Goal: Task Accomplishment & Management: Manage account settings

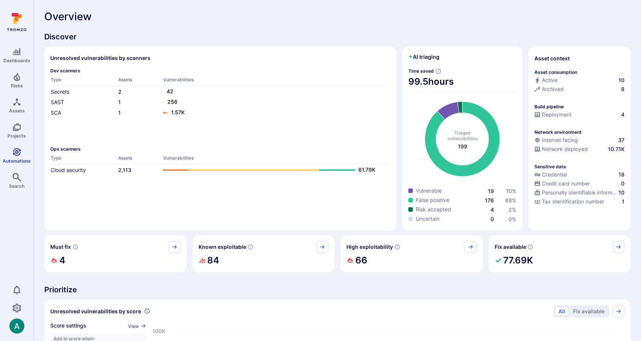
click at [26, 152] on link "Automations" at bounding box center [16, 156] width 33 height 22
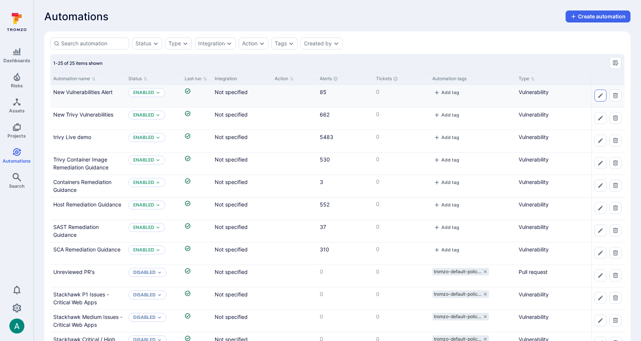
click at [596, 94] on button "Edit automation" at bounding box center [600, 96] width 12 height 12
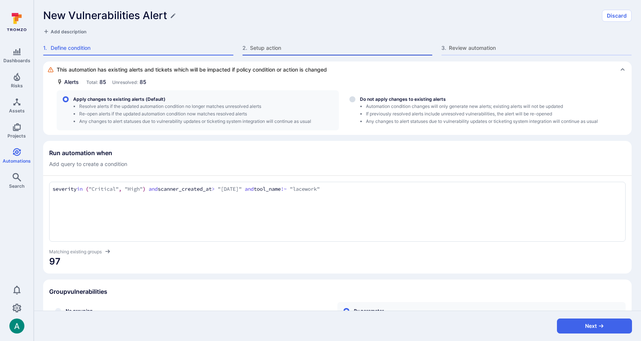
click at [281, 55] on div at bounding box center [337, 55] width 190 height 1
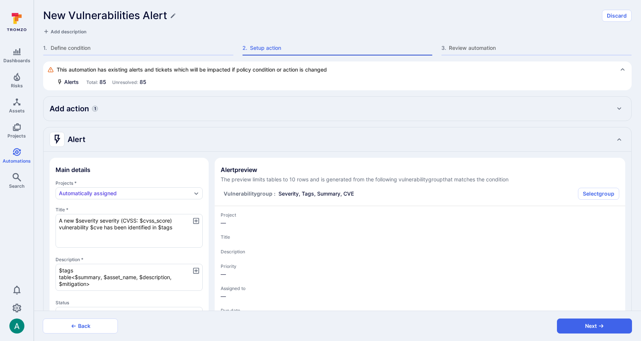
type textarea "x"
click at [88, 106] on h2 "Add action" at bounding box center [69, 109] width 39 height 11
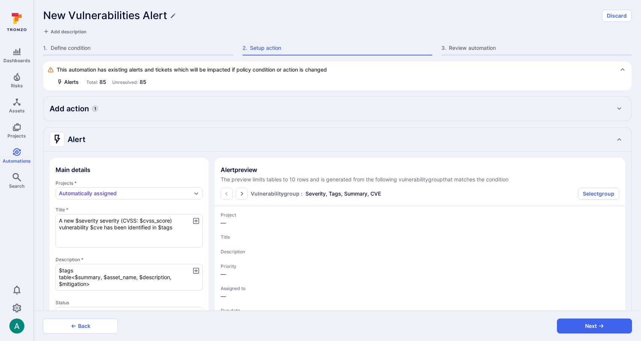
type textarea "x"
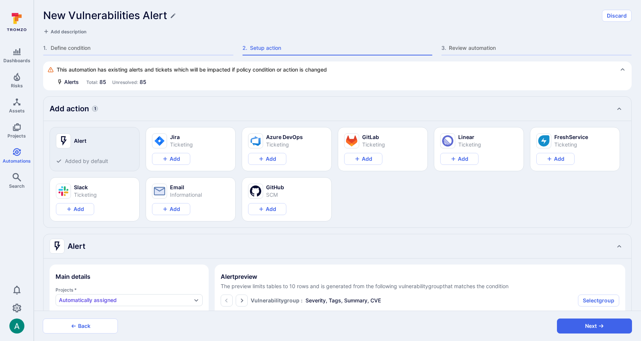
type textarea "x"
click at [73, 209] on button "Add" at bounding box center [75, 209] width 38 height 12
type textarea "x"
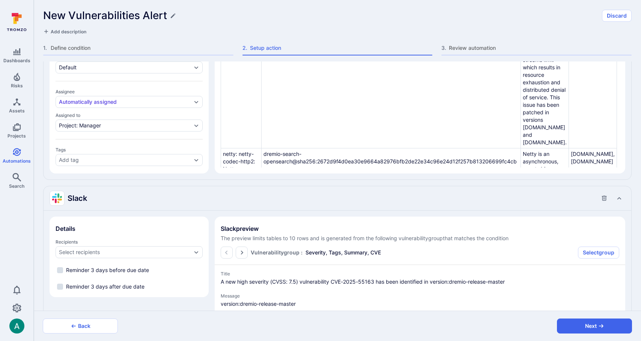
scroll to position [514, 0]
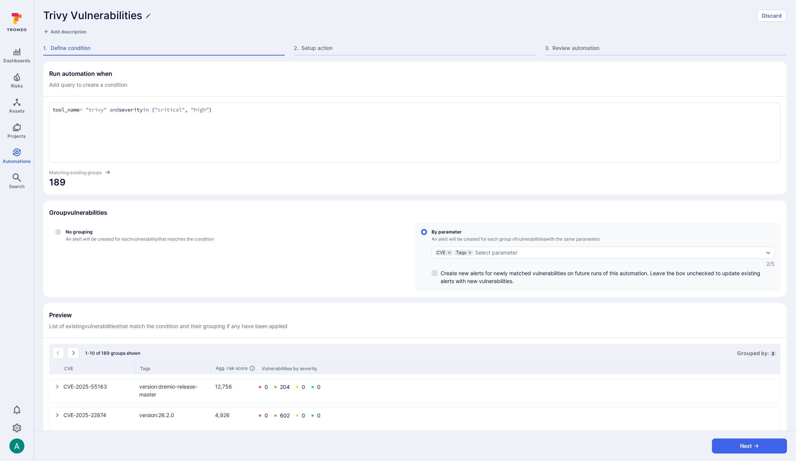
click at [56, 384] on icon "select group" at bounding box center [57, 386] width 6 height 6
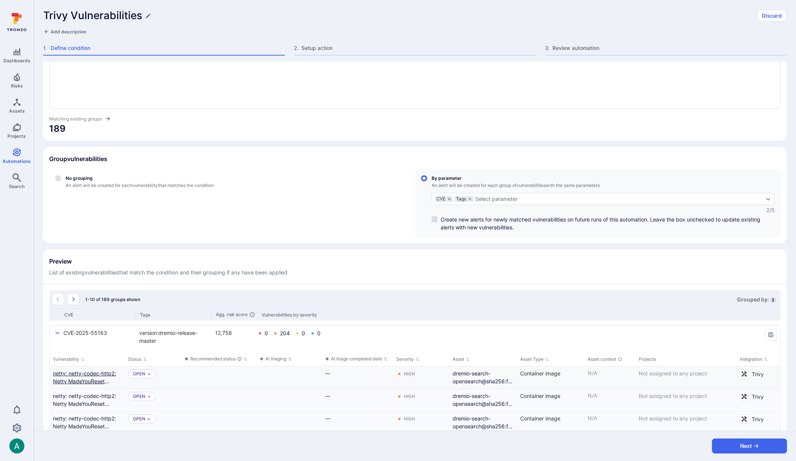
scroll to position [194, 0]
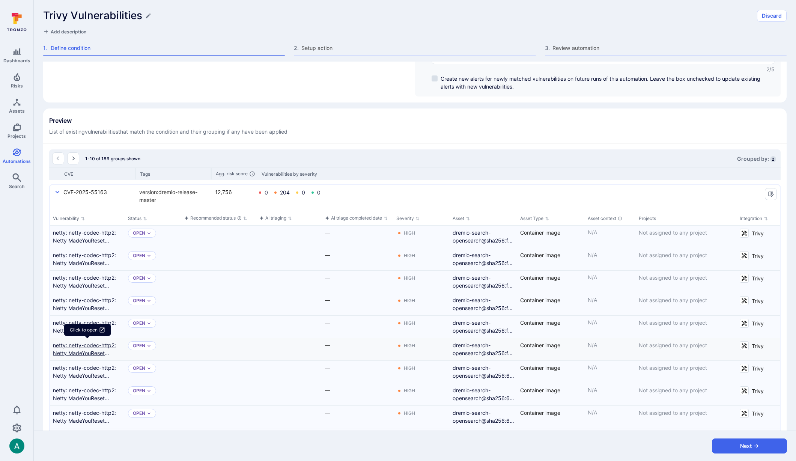
click at [85, 351] on link "netty: netty-codec-http2: Netty MadeYouReset HTTP/2 DDoS Vulnerability" at bounding box center [87, 349] width 69 height 16
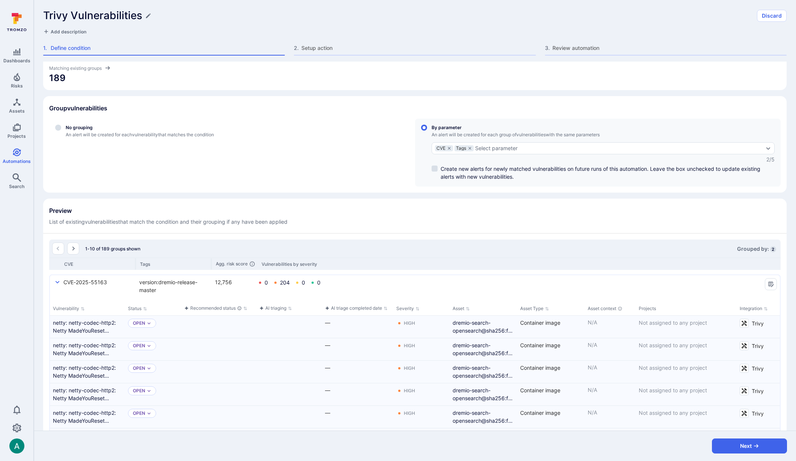
scroll to position [105, 0]
click at [53, 279] on div "CVE-2025-55163 version:dremio-release-master 12,756 0 204 0 0" at bounding box center [415, 286] width 730 height 23
click at [56, 281] on icon "select group" at bounding box center [58, 282] width 4 height 3
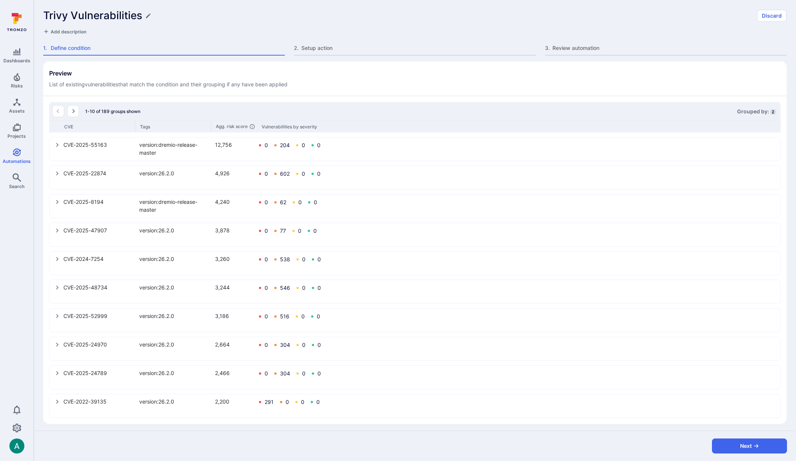
scroll to position [244, 0]
click at [57, 400] on icon "select group" at bounding box center [57, 399] width 3 height 4
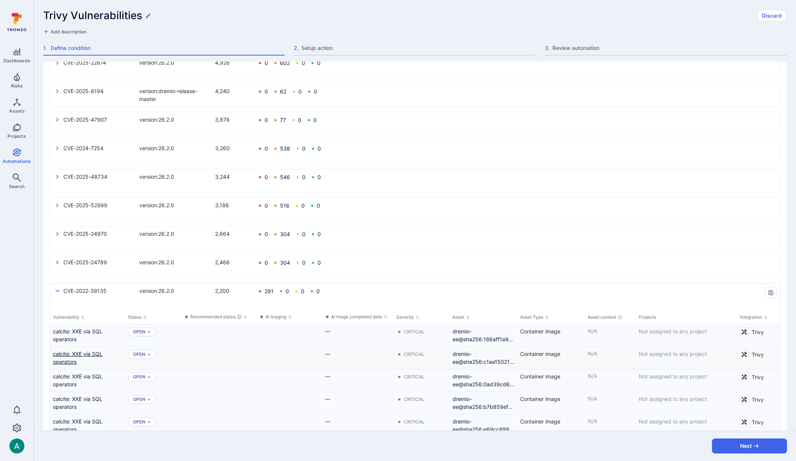
scroll to position [353, 0]
click at [57, 291] on icon "select group" at bounding box center [58, 290] width 4 height 3
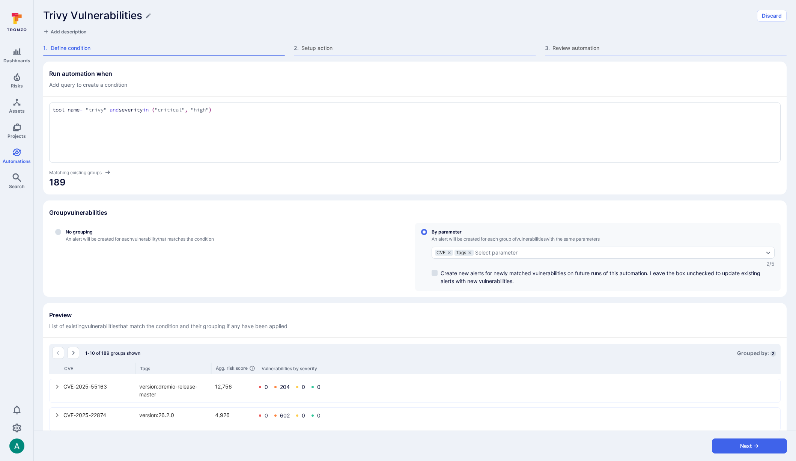
scroll to position [244, 0]
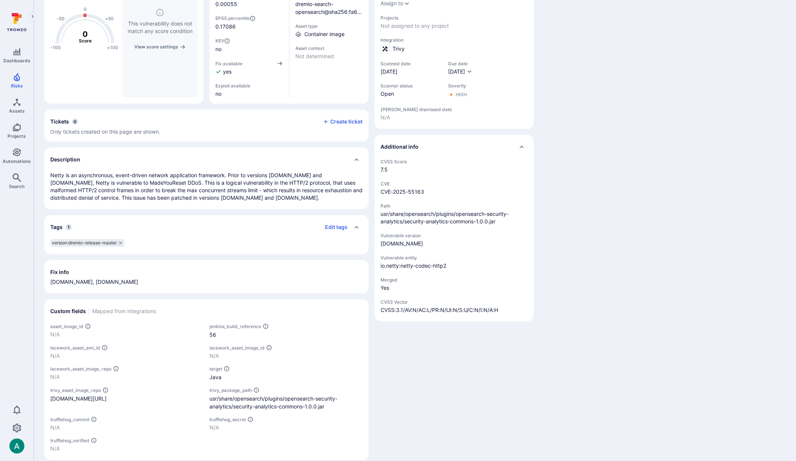
scroll to position [108, 0]
